Goal: Task Accomplishment & Management: Manage account settings

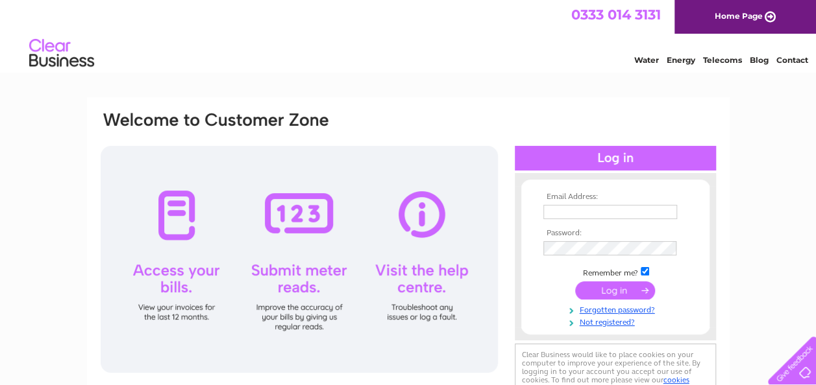
click at [597, 161] on div at bounding box center [615, 158] width 201 height 25
click at [579, 193] on th "Email Address:" at bounding box center [615, 197] width 151 height 9
click at [566, 210] on input "text" at bounding box center [610, 213] width 135 height 16
type input "blackbullwelton@gmail.com"
drag, startPoint x: 589, startPoint y: 215, endPoint x: 599, endPoint y: 297, distance: 81.7
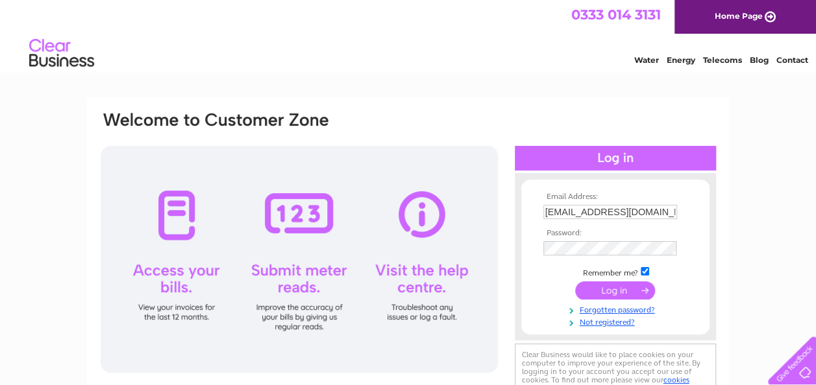
click at [599, 297] on input "submit" at bounding box center [615, 291] width 80 height 18
click at [594, 288] on input "submit" at bounding box center [615, 293] width 80 height 18
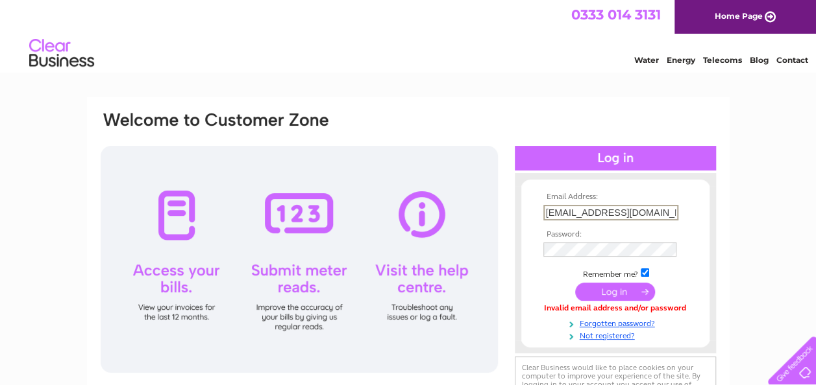
click at [666, 214] on input "blackbullwelton@gmail.com" at bounding box center [610, 213] width 135 height 16
click at [575, 283] on input "submit" at bounding box center [615, 292] width 80 height 18
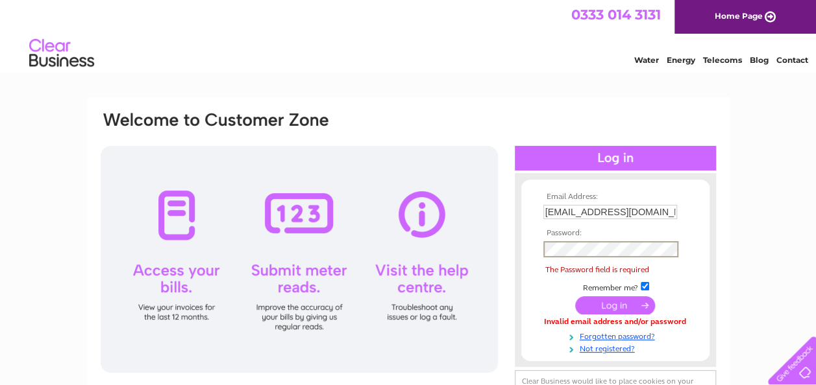
click at [575, 297] on input "submit" at bounding box center [615, 306] width 80 height 18
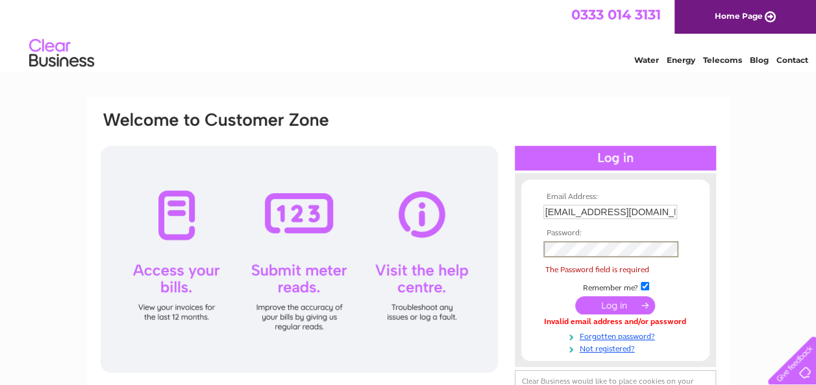
click at [575, 297] on input "submit" at bounding box center [615, 306] width 80 height 18
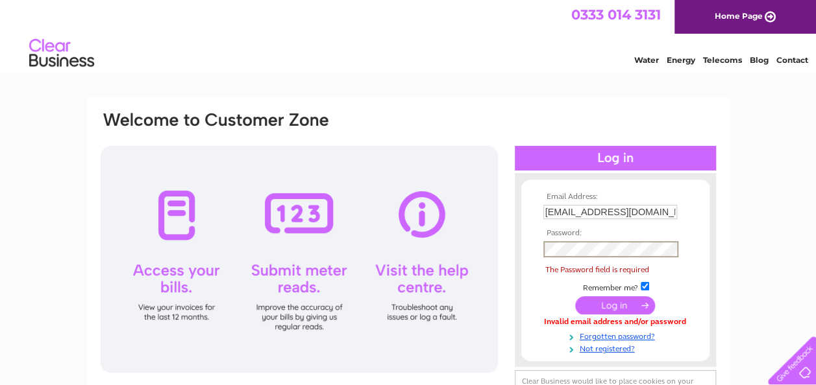
click at [575, 297] on input "submit" at bounding box center [615, 306] width 80 height 18
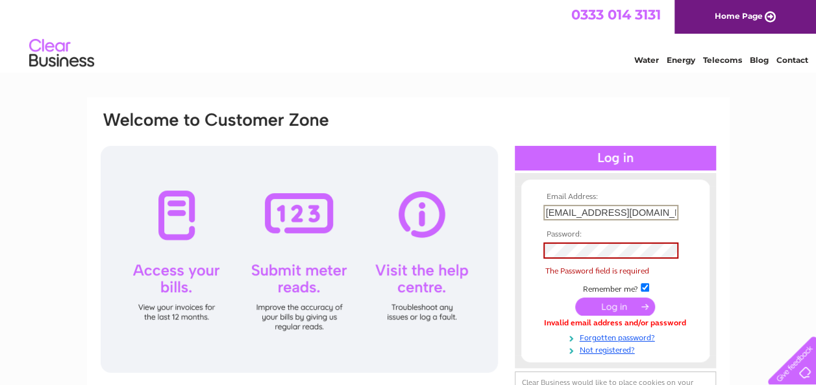
click at [661, 210] on input "blackbullwelton@gmail.com" at bounding box center [610, 213] width 135 height 16
click at [575, 298] on input "submit" at bounding box center [615, 307] width 80 height 18
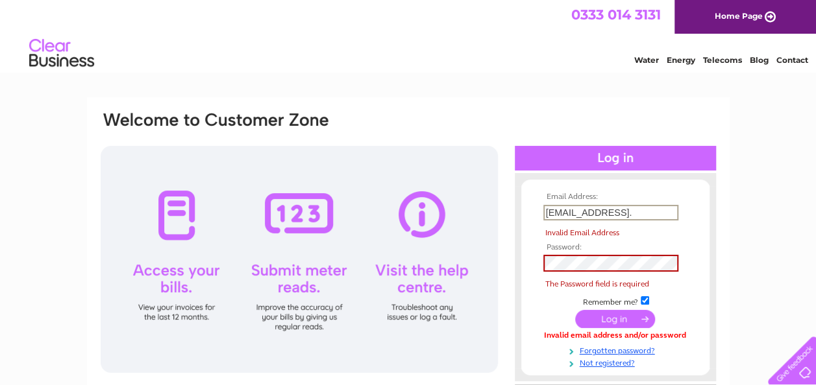
click at [575, 310] on input "submit" at bounding box center [615, 319] width 80 height 18
click at [664, 212] on input "blackbullwelton@gmail." at bounding box center [610, 213] width 135 height 16
click at [710, 184] on div at bounding box center [615, 179] width 201 height 13
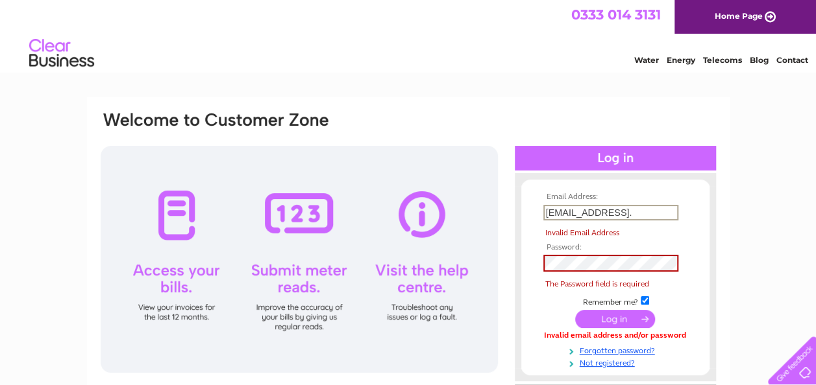
click at [648, 212] on input "blackbullwelton@gmail." at bounding box center [610, 213] width 135 height 16
click at [636, 212] on input "blackbullwelton@gmail." at bounding box center [610, 213] width 135 height 16
click at [730, 145] on div "Email Address: blackbullwelton@gmail. Invalid Email Address Password:" at bounding box center [408, 389] width 816 height 585
click at [651, 208] on input "blackbullwelton@gmail." at bounding box center [610, 213] width 135 height 16
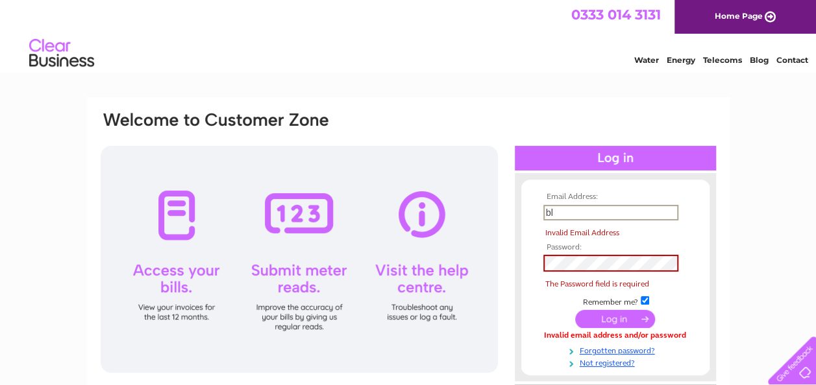
type input "b"
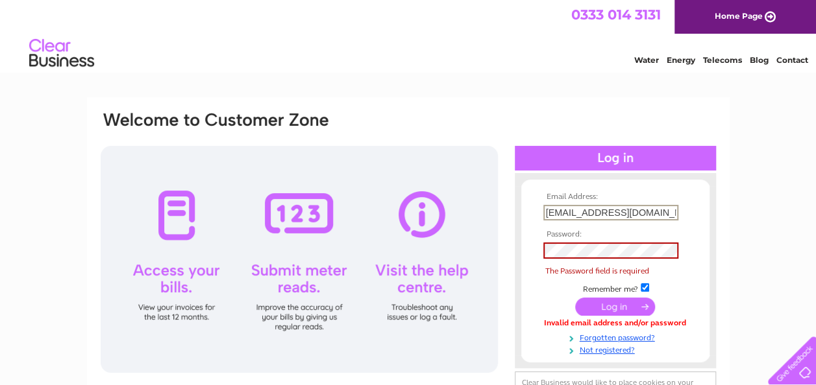
type input "blackbullwelton@gmail.com"
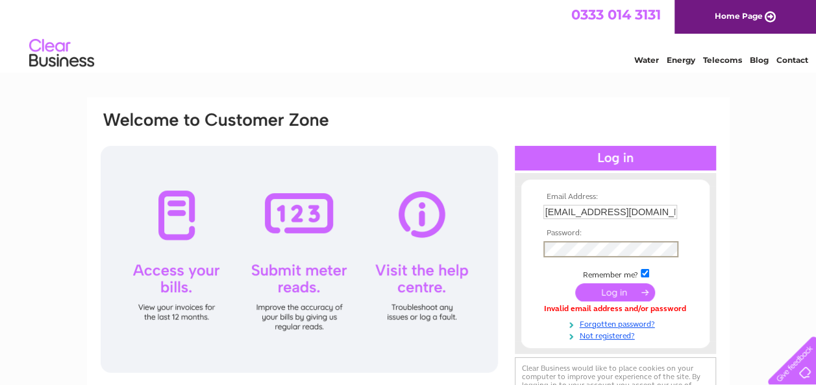
click at [596, 287] on input "submit" at bounding box center [615, 293] width 80 height 18
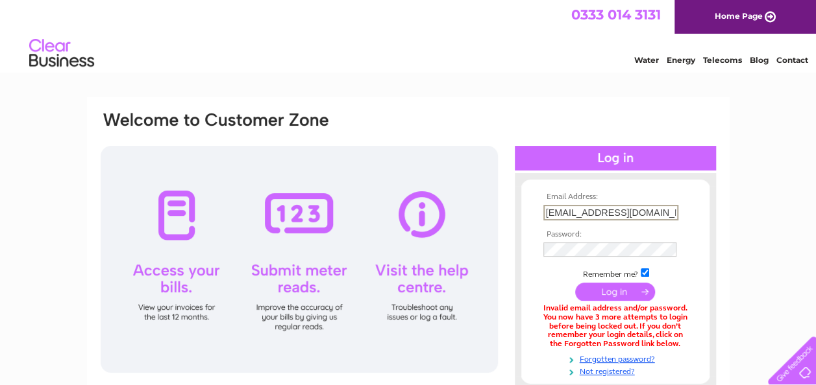
click at [663, 214] on input "[EMAIL_ADDRESS][DOMAIN_NAME]" at bounding box center [610, 213] width 135 height 16
type input "b"
click at [661, 210] on input "text" at bounding box center [610, 213] width 135 height 16
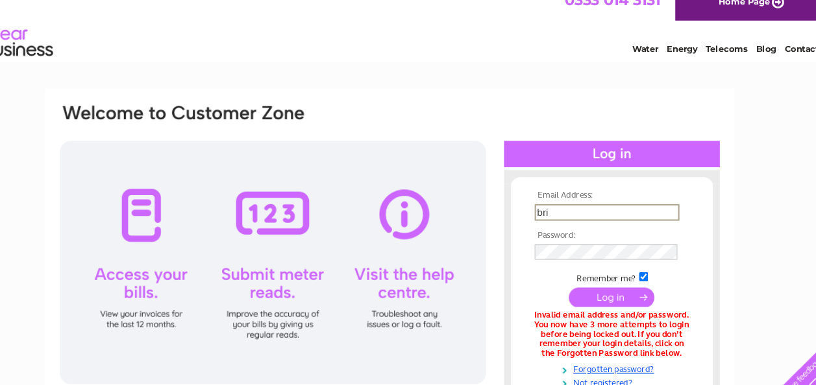
type input "[EMAIL_ADDRESS][DOMAIN_NAME]"
click at [596, 292] on input "submit" at bounding box center [615, 293] width 80 height 18
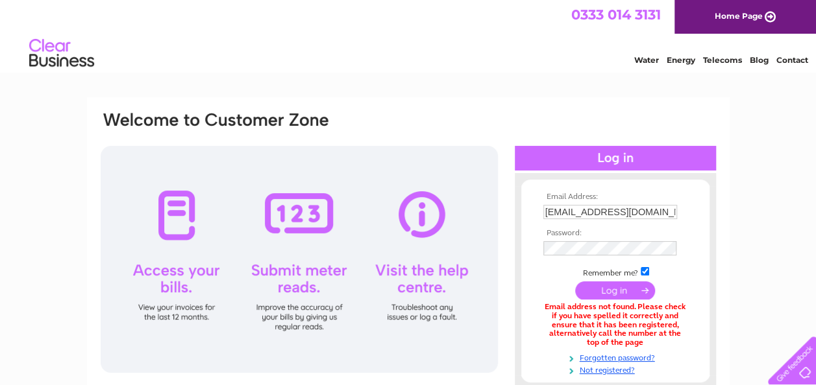
click at [555, 228] on td at bounding box center [615, 226] width 151 height 6
click at [605, 291] on input "submit" at bounding box center [615, 291] width 80 height 18
click at [606, 290] on input "submit" at bounding box center [615, 291] width 80 height 18
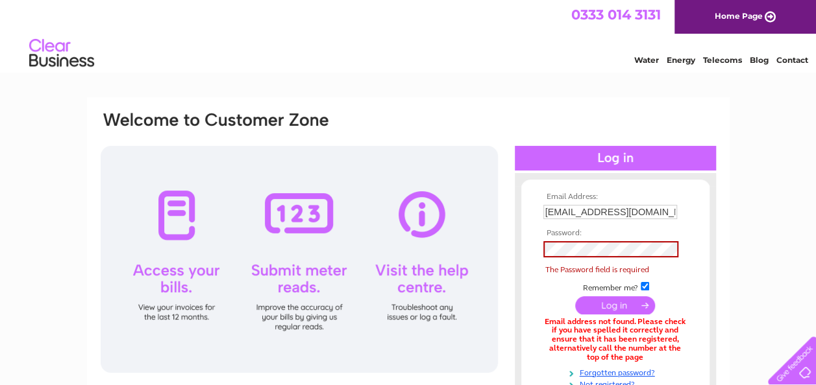
click at [784, 58] on link "Contact" at bounding box center [792, 60] width 32 height 10
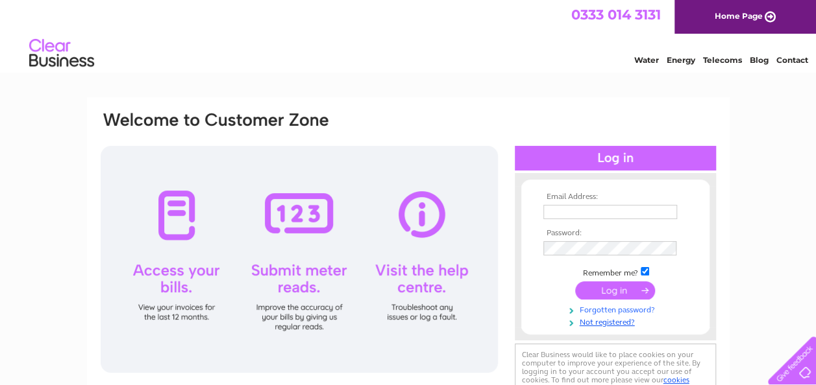
click at [585, 309] on link "Forgotten password?" at bounding box center [616, 309] width 147 height 12
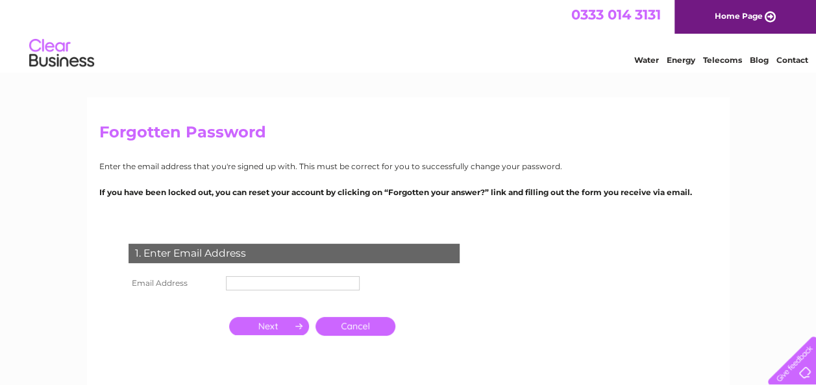
click at [219, 290] on th "Email Address" at bounding box center [173, 283] width 97 height 21
click at [192, 302] on th at bounding box center [173, 302] width 97 height 17
click at [189, 278] on th "Email Address" at bounding box center [173, 283] width 97 height 21
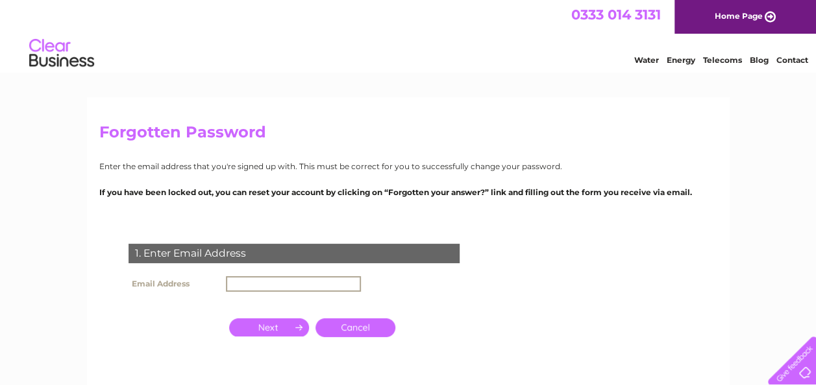
click at [256, 276] on input "text" at bounding box center [293, 284] width 135 height 16
type input "blackbullwelton@gmail.com"
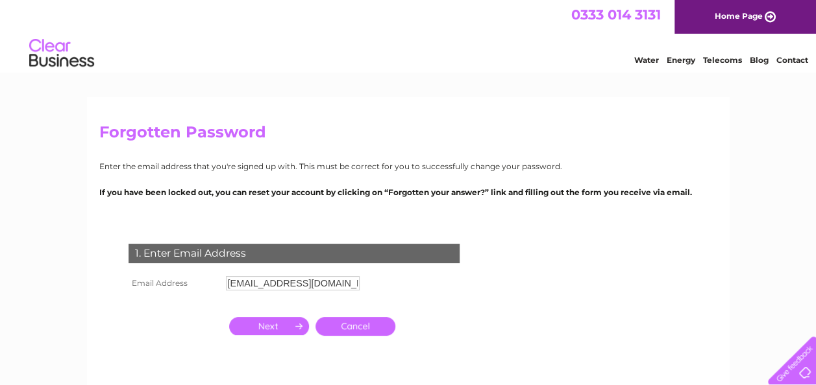
click at [273, 330] on input "button" at bounding box center [269, 326] width 80 height 18
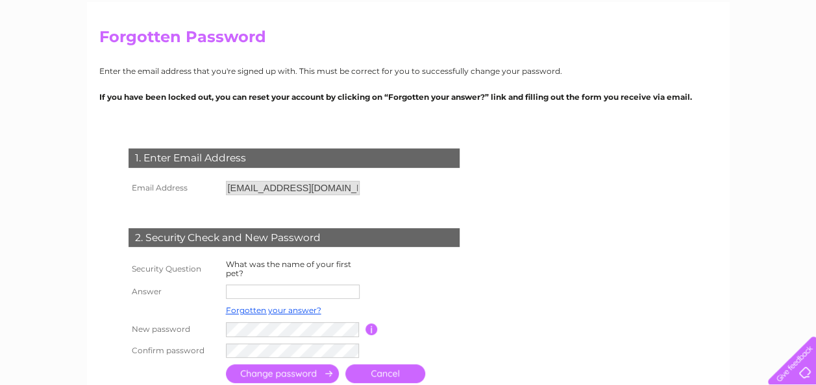
scroll to position [98, 0]
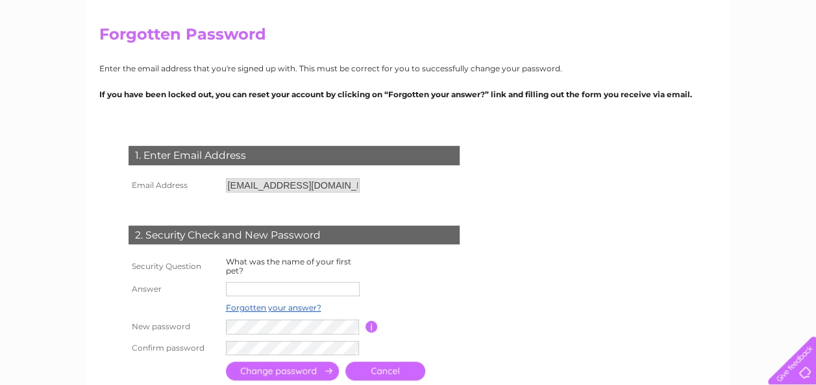
click at [245, 289] on input "text" at bounding box center [293, 289] width 134 height 14
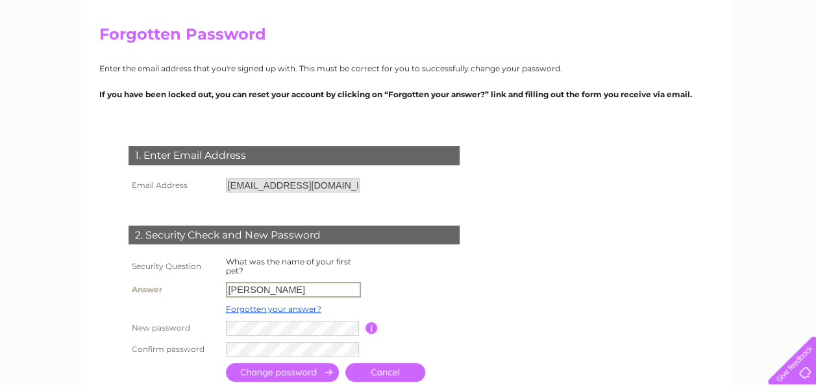
type input "sandy"
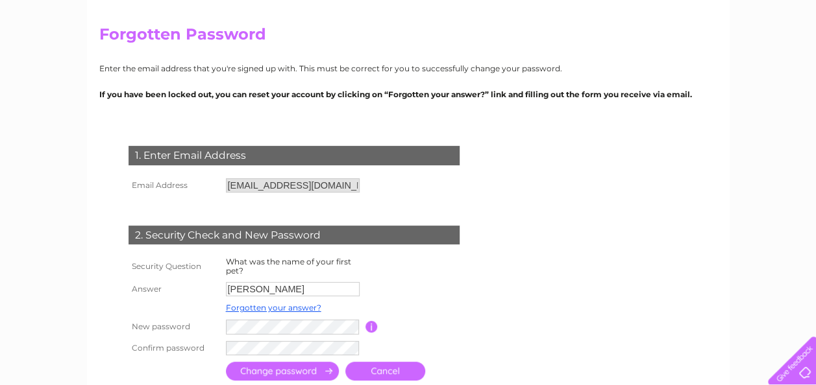
click at [260, 372] on input "submit" at bounding box center [282, 371] width 113 height 19
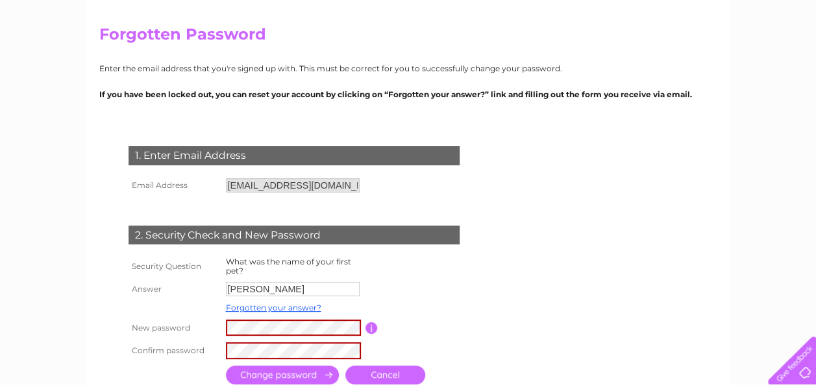
click at [260, 370] on input "submit" at bounding box center [282, 375] width 113 height 19
click at [263, 371] on input "submit" at bounding box center [282, 375] width 113 height 19
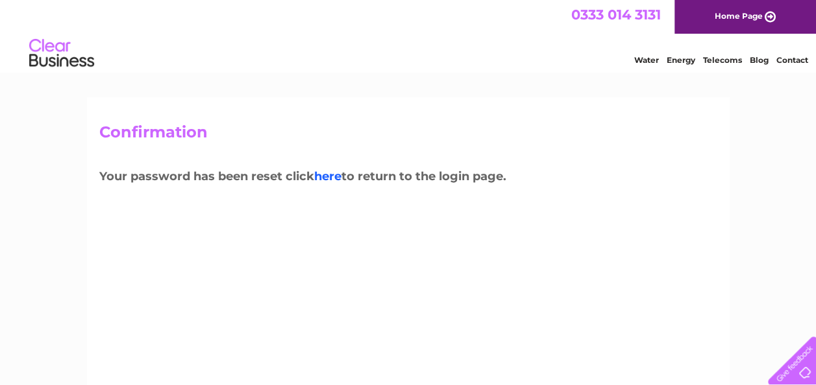
click at [335, 178] on link "here" at bounding box center [327, 176] width 27 height 14
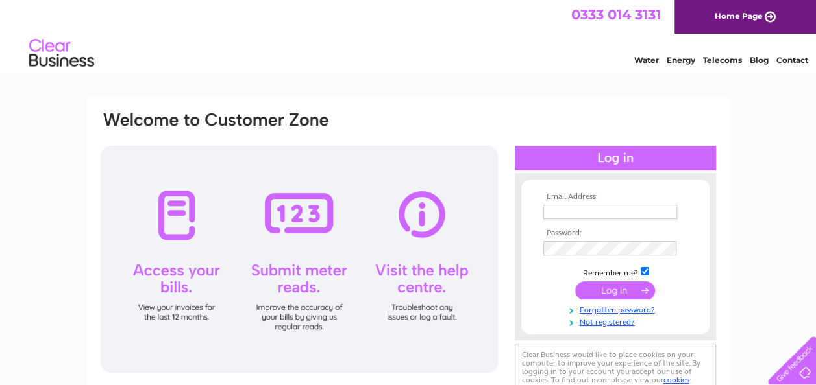
type input "blackbullwelton@gmail.com"
click at [589, 288] on input "submit" at bounding box center [615, 291] width 80 height 18
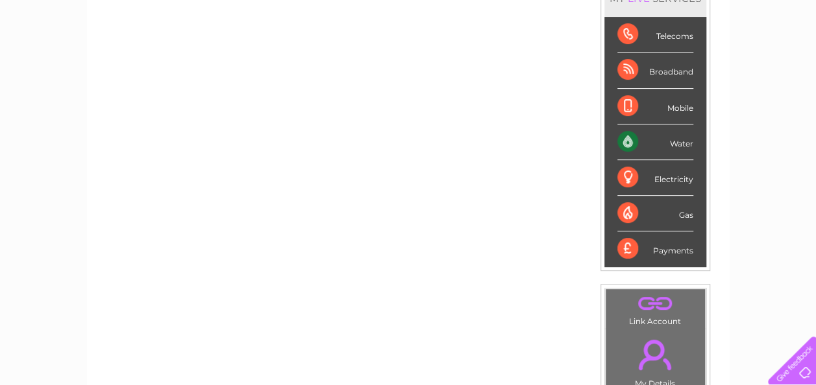
scroll to position [190, 0]
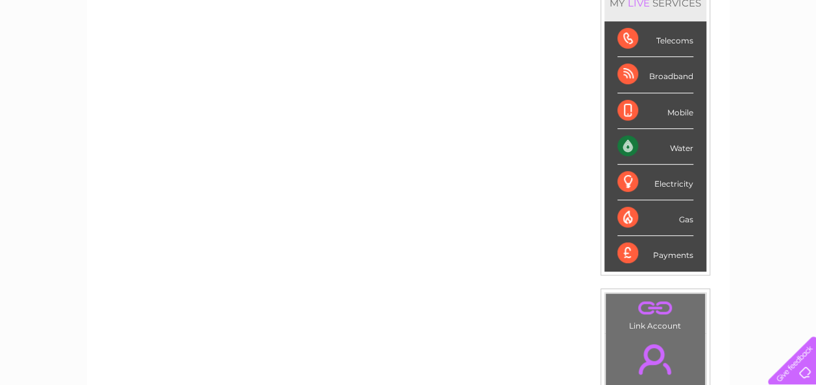
click at [669, 257] on div "Payments" at bounding box center [655, 253] width 76 height 35
click at [649, 250] on div "Payments" at bounding box center [655, 253] width 76 height 35
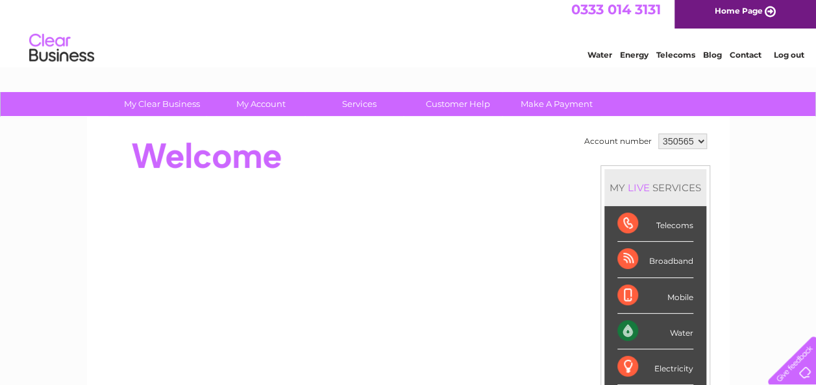
scroll to position [6, 0]
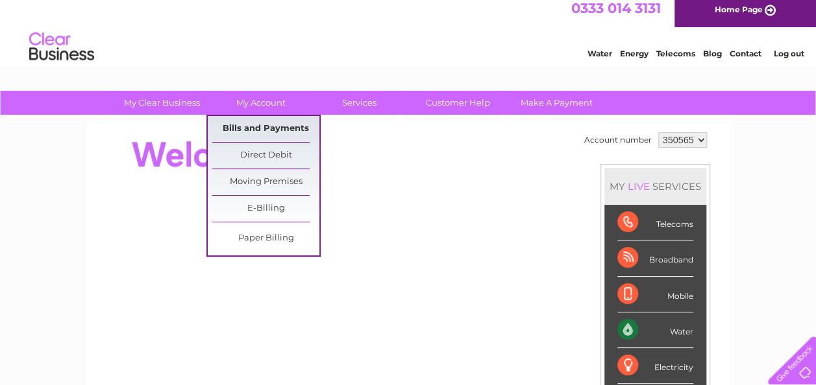
click at [256, 128] on link "Bills and Payments" at bounding box center [265, 129] width 107 height 26
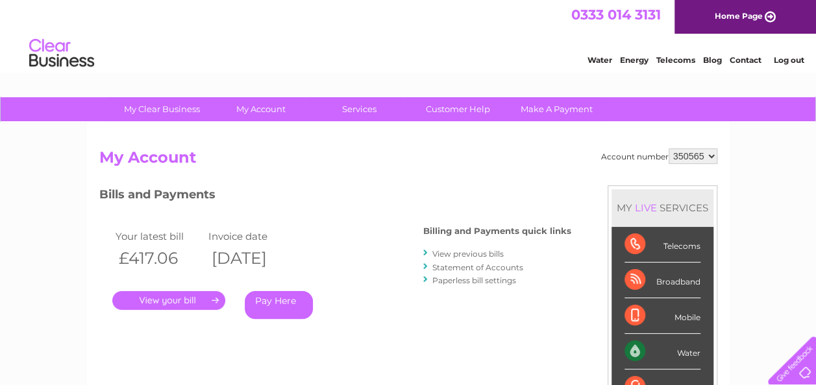
click at [256, 128] on div "Account number 350565 My Account MY LIVE SERVICES Telecoms Broadband Mobile Wat…" at bounding box center [408, 338] width 642 height 430
click at [456, 250] on link "View previous bills" at bounding box center [467, 254] width 71 height 10
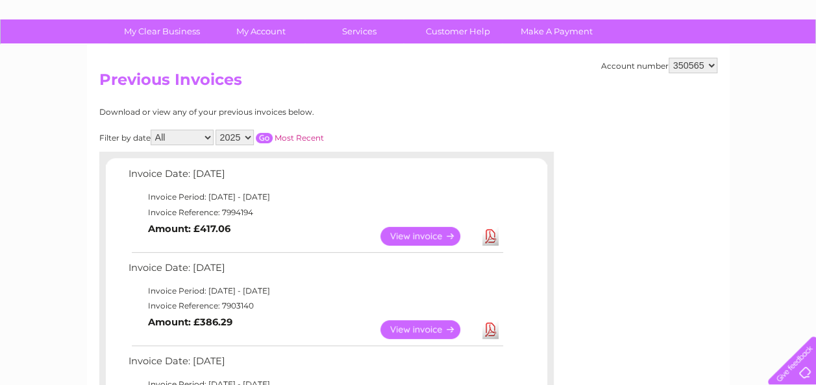
scroll to position [96, 0]
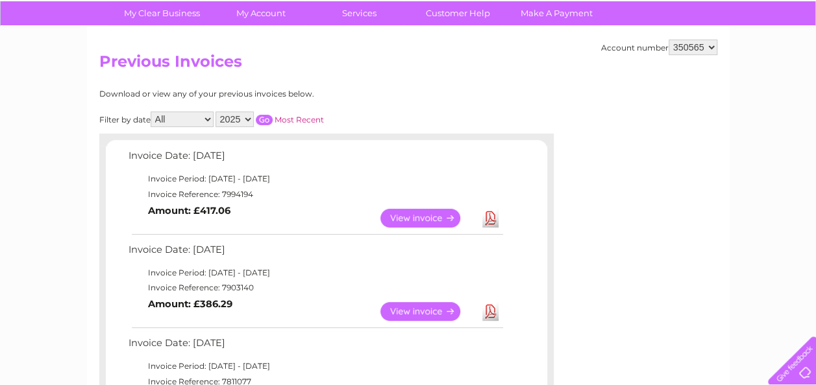
click at [484, 305] on link "Download" at bounding box center [490, 311] width 16 height 19
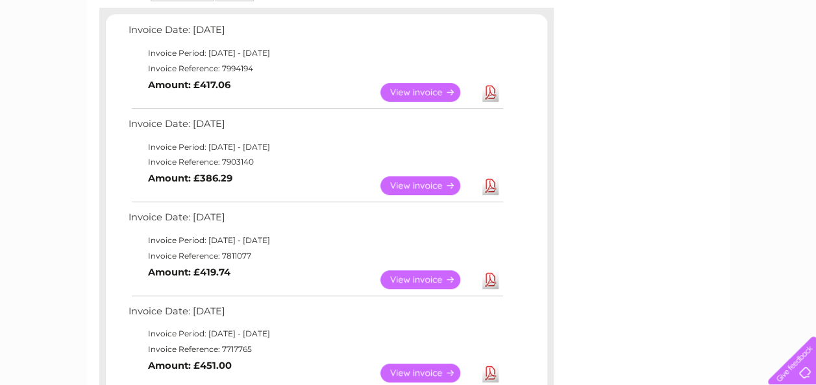
scroll to position [224, 0]
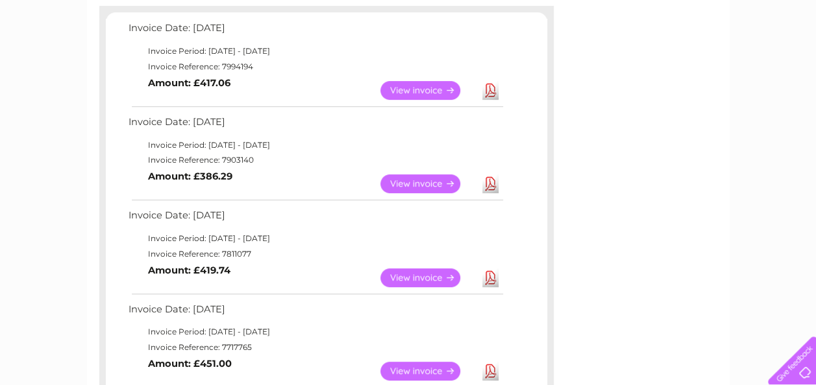
click at [485, 280] on link "Download" at bounding box center [490, 278] width 16 height 19
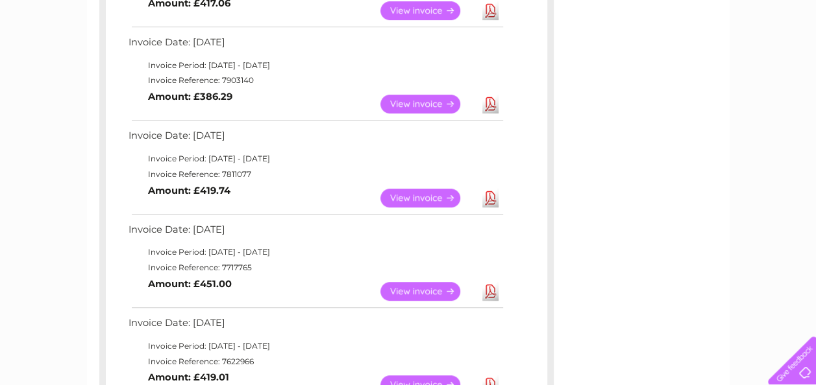
scroll to position [314, 0]
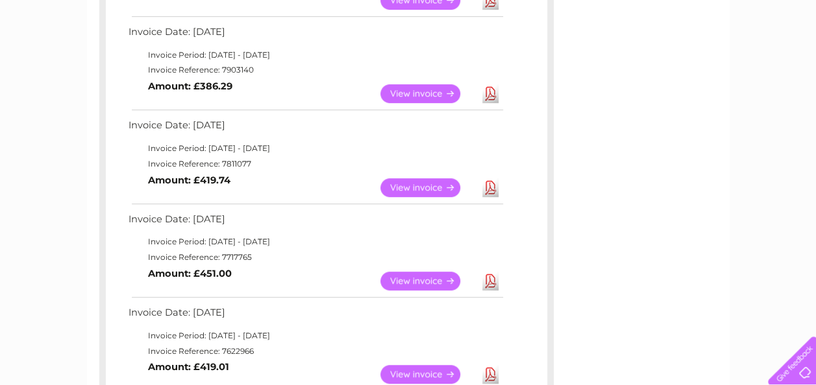
click at [491, 282] on link "Download" at bounding box center [490, 281] width 16 height 19
